Goal: Task Accomplishment & Management: Manage account settings

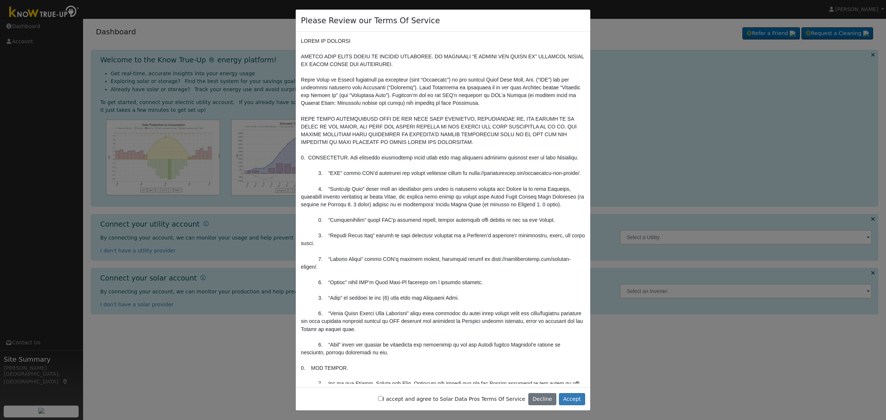
click at [383, 398] on input "I accept and agree to Solar Data Pros Terms Of Service" at bounding box center [380, 398] width 5 height 5
checkbox input "true"
click at [579, 398] on button "Accept" at bounding box center [572, 399] width 26 height 13
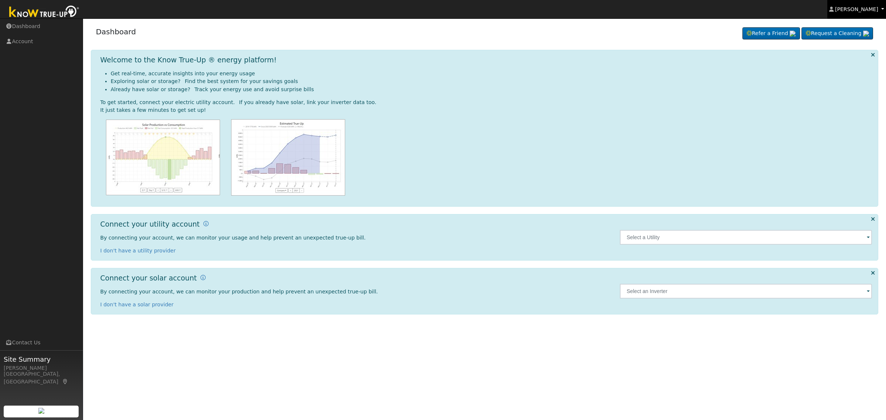
click at [868, 6] on span "Larry Kamp" at bounding box center [856, 9] width 43 height 6
click at [66, 13] on img at bounding box center [44, 12] width 77 height 17
click at [856, 11] on span "Larry Kamp" at bounding box center [856, 9] width 43 height 6
click at [852, 78] on link "Log Out" at bounding box center [855, 80] width 61 height 10
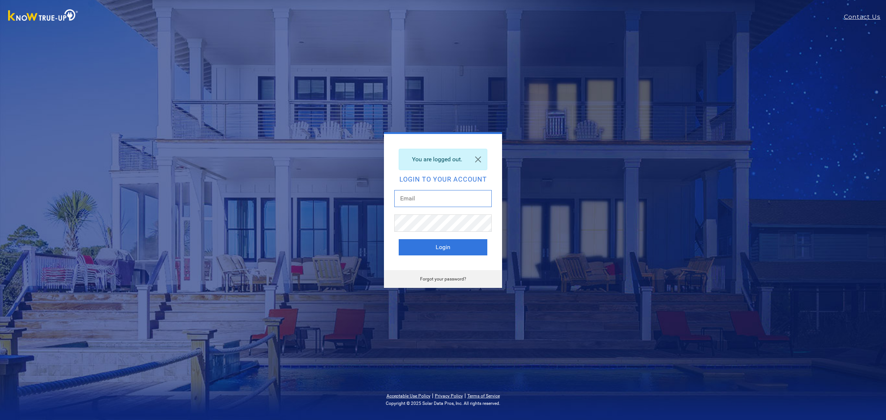
click at [475, 199] on input "text" at bounding box center [442, 198] width 97 height 17
type input "[EMAIL_ADDRESS][DOMAIN_NAME]"
click at [444, 245] on button "Login" at bounding box center [443, 247] width 89 height 16
